Goal: Check status

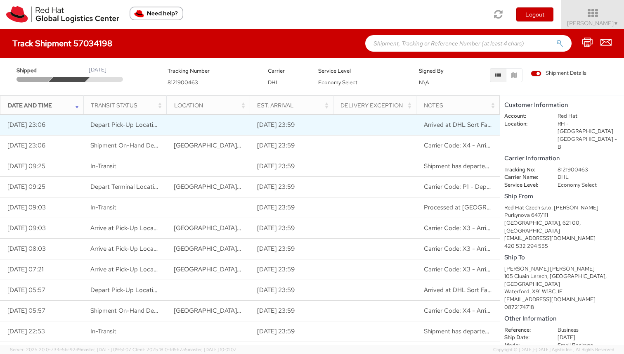
click at [327, 124] on td "[DATE] 23:59" at bounding box center [291, 125] width 83 height 21
